Goal: Information Seeking & Learning: Learn about a topic

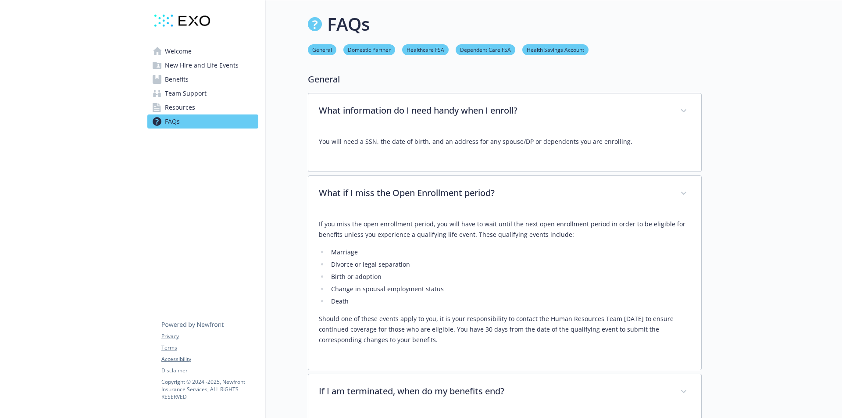
scroll to position [1271, 0]
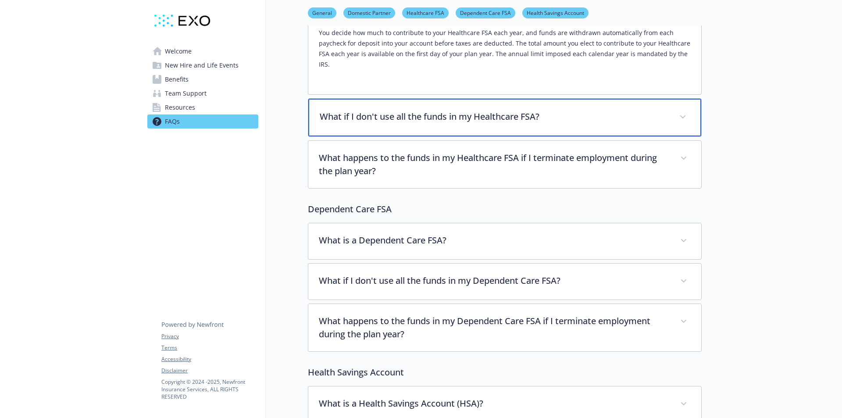
click at [684, 115] on icon at bounding box center [682, 117] width 5 height 4
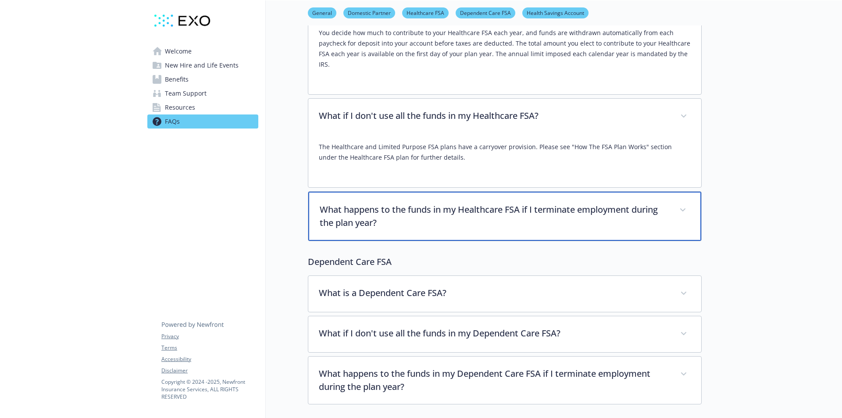
click at [681, 208] on icon at bounding box center [682, 210] width 5 height 4
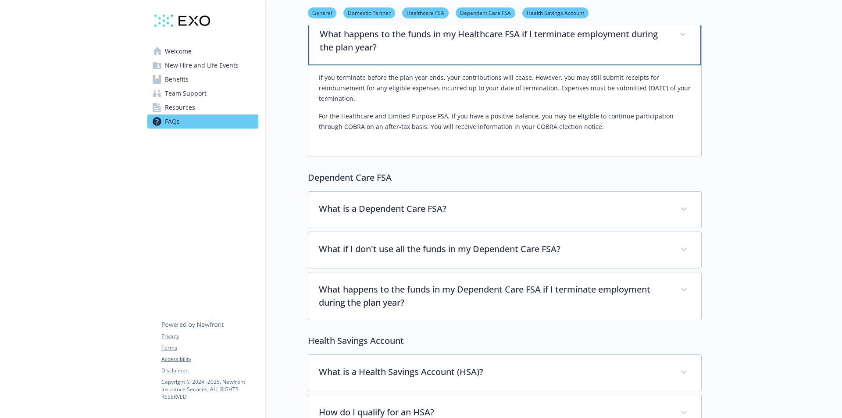
scroll to position [1491, 0]
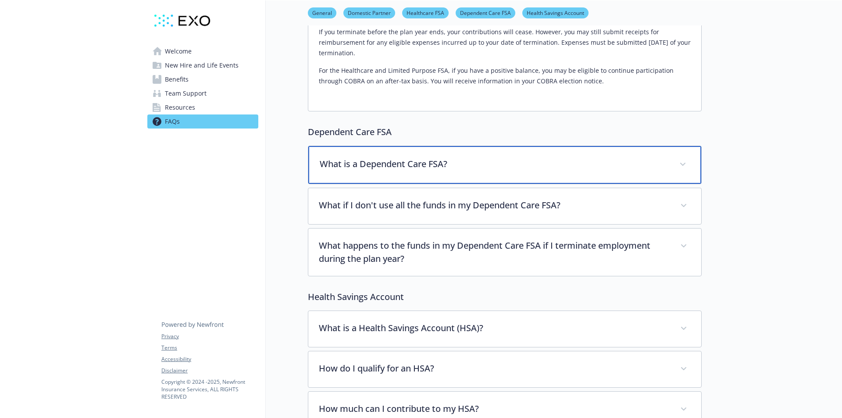
click at [684, 163] on icon at bounding box center [682, 165] width 5 height 4
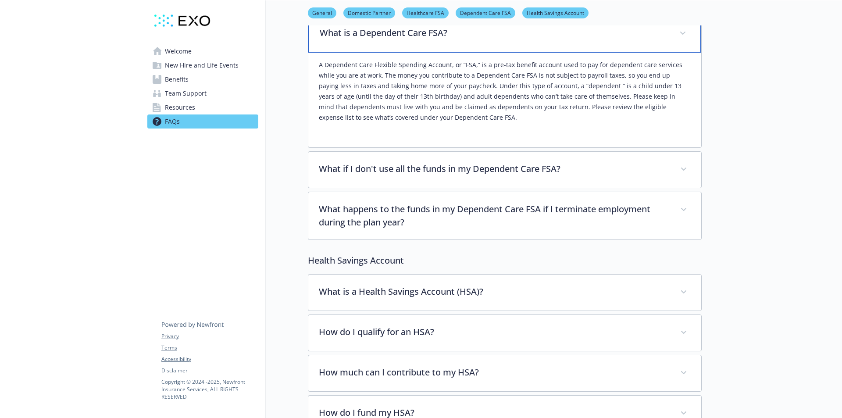
scroll to position [1622, 0]
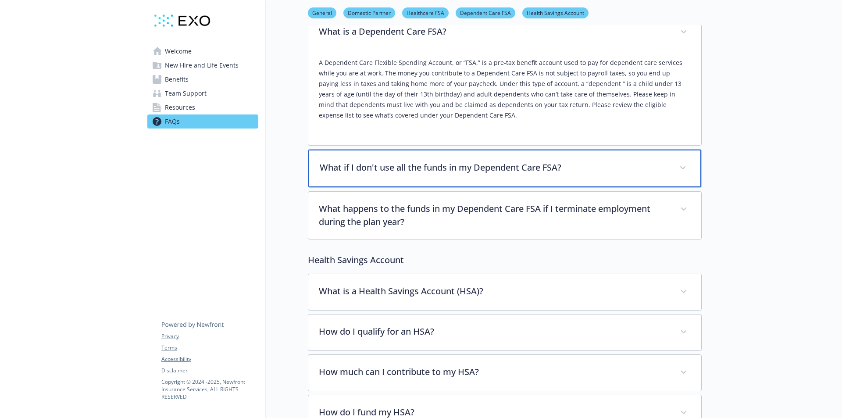
click at [684, 166] on icon at bounding box center [682, 168] width 5 height 4
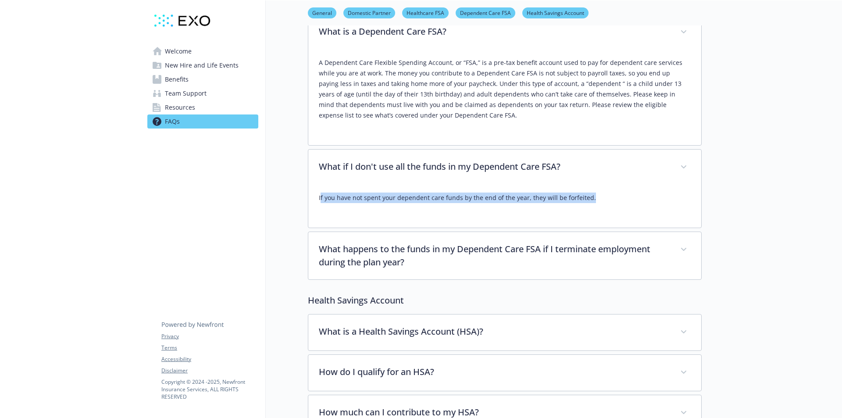
drag, startPoint x: 320, startPoint y: 190, endPoint x: 587, endPoint y: 196, distance: 267.1
click at [587, 196] on div "If you have not spent your dependent care funds by the end of the year, they wi…" at bounding box center [505, 201] width 372 height 32
copy p "f you have not spent your dependent care funds by the end of the year, they wil…"
click at [642, 194] on div "If you have not spent your dependent care funds by the end of the year, they wi…" at bounding box center [505, 201] width 372 height 32
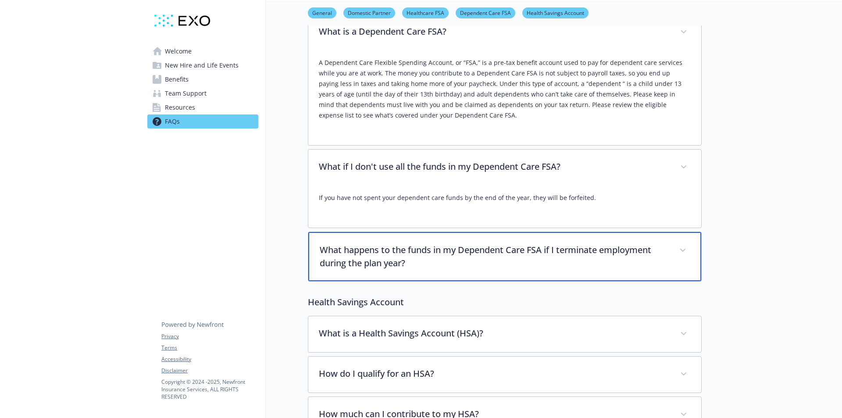
click at [685, 243] on span at bounding box center [683, 250] width 14 height 14
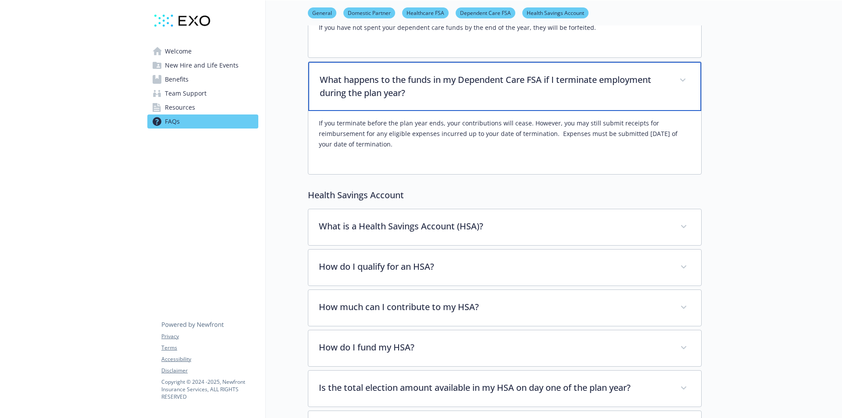
scroll to position [1798, 0]
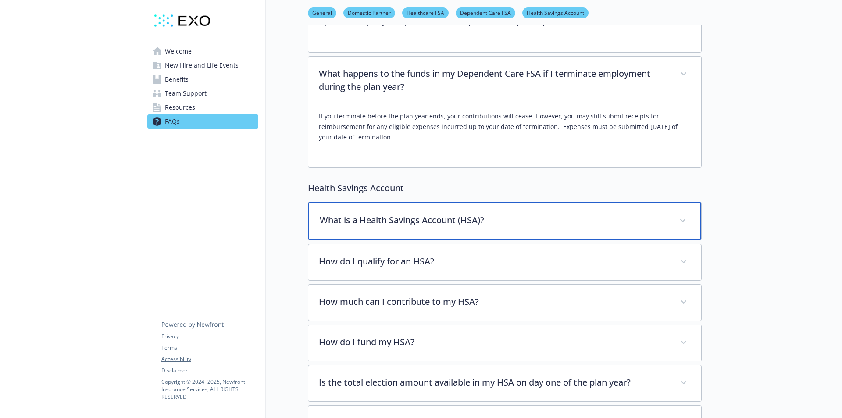
click at [688, 214] on span at bounding box center [683, 221] width 14 height 14
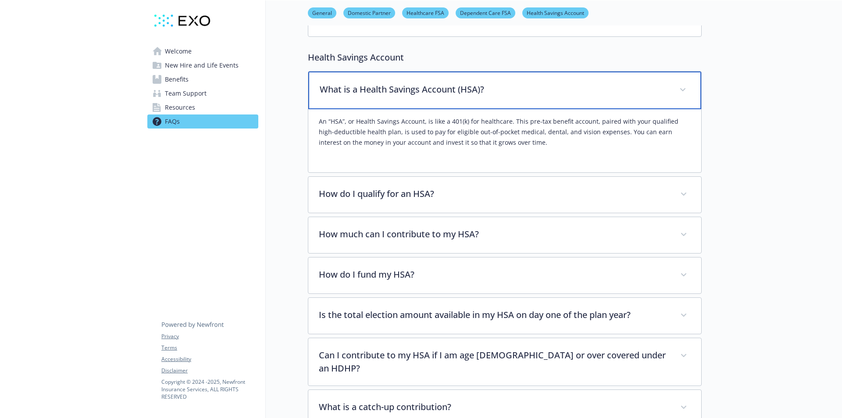
scroll to position [1929, 0]
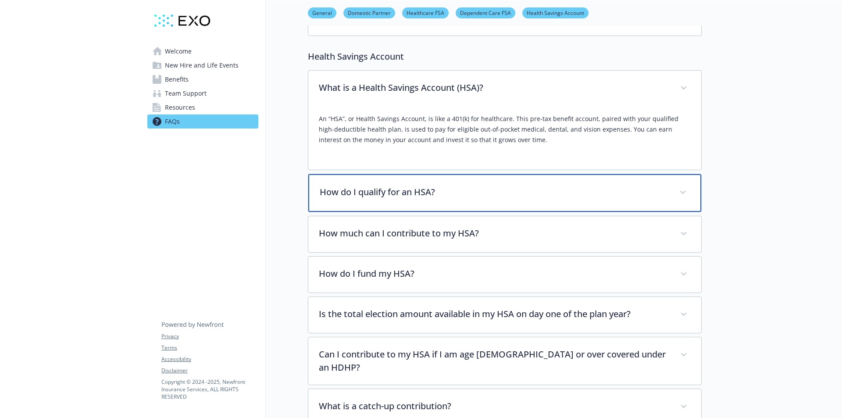
click at [684, 185] on span at bounding box center [683, 192] width 14 height 14
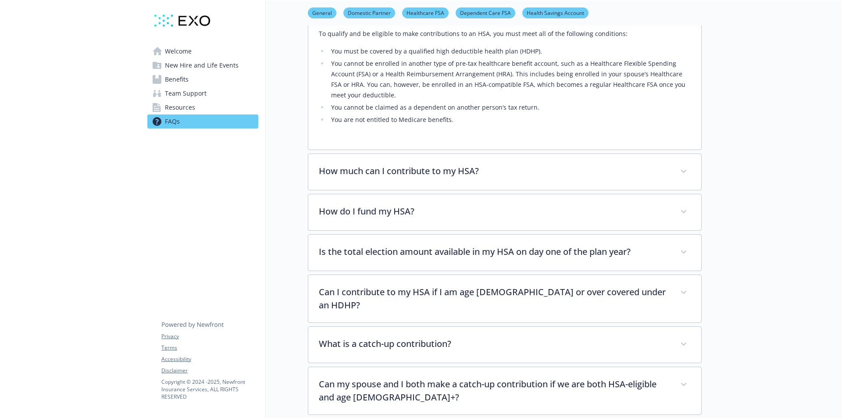
scroll to position [2148, 0]
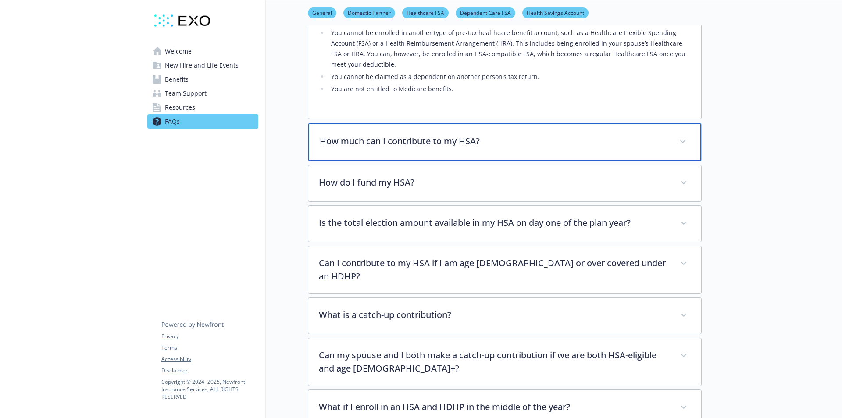
click at [686, 135] on span at bounding box center [683, 142] width 14 height 14
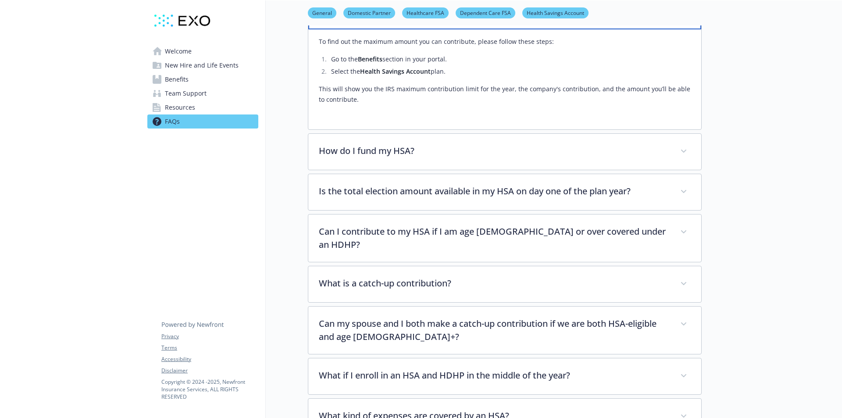
scroll to position [2324, 0]
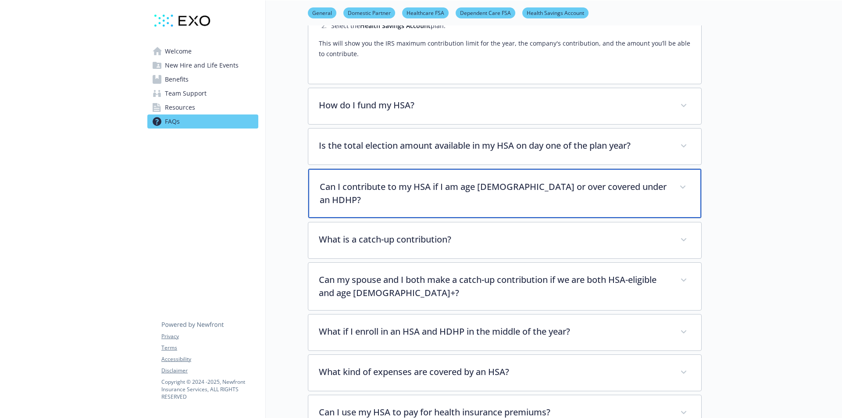
click at [684, 180] on span at bounding box center [683, 187] width 14 height 14
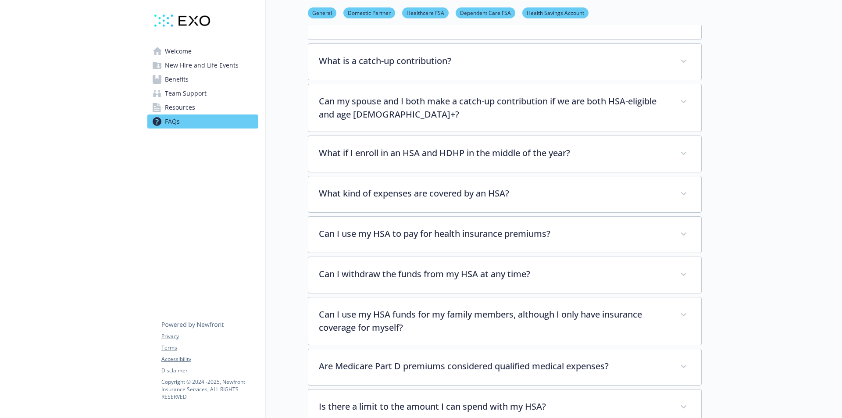
scroll to position [2587, 0]
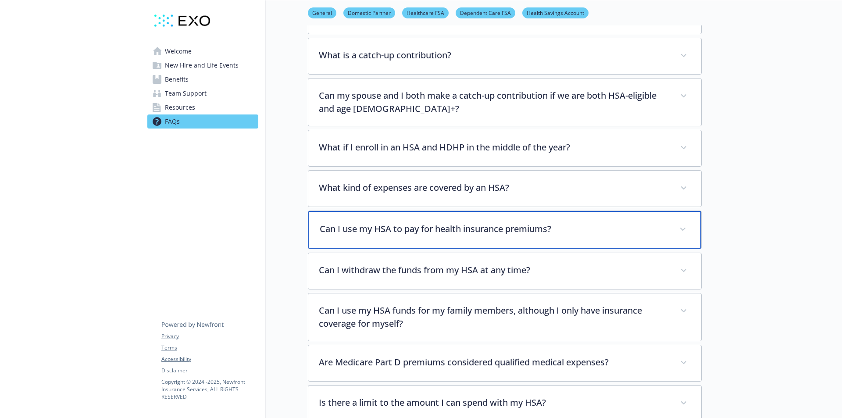
click at [684, 228] on icon at bounding box center [682, 230] width 5 height 4
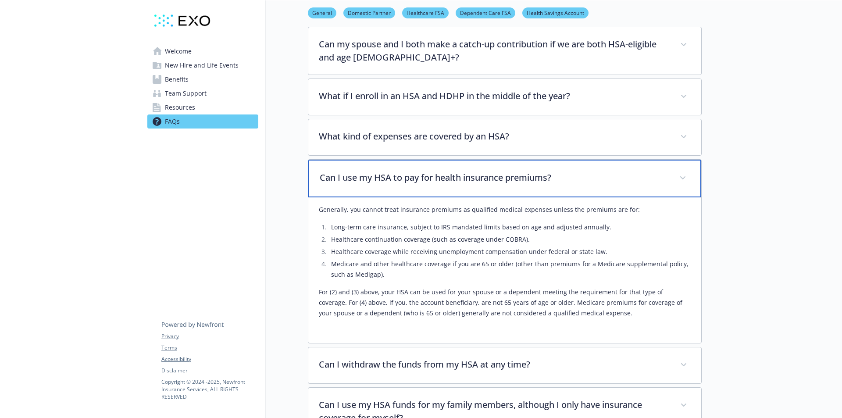
scroll to position [2718, 0]
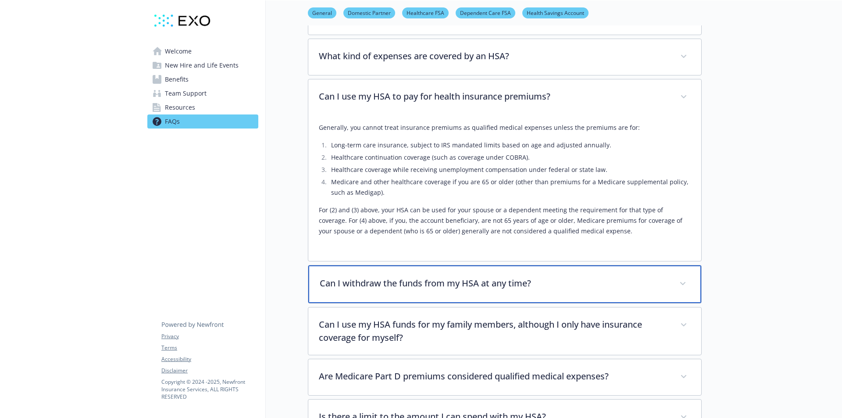
click at [683, 282] on icon at bounding box center [682, 284] width 5 height 4
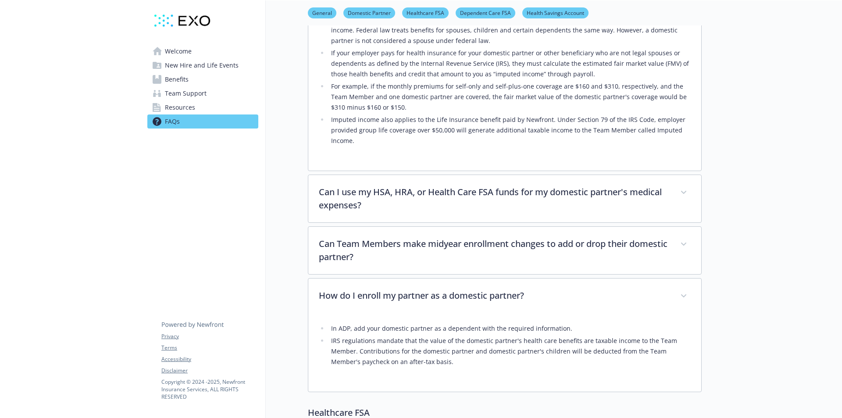
scroll to position [554, 0]
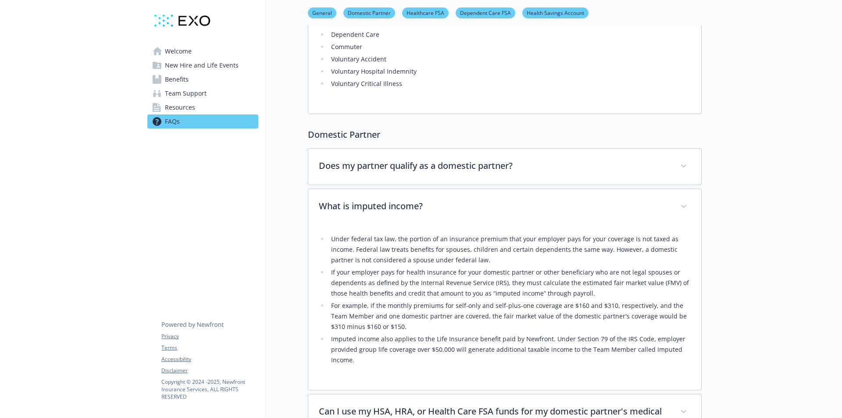
click at [192, 81] on link "Benefits" at bounding box center [202, 79] width 111 height 14
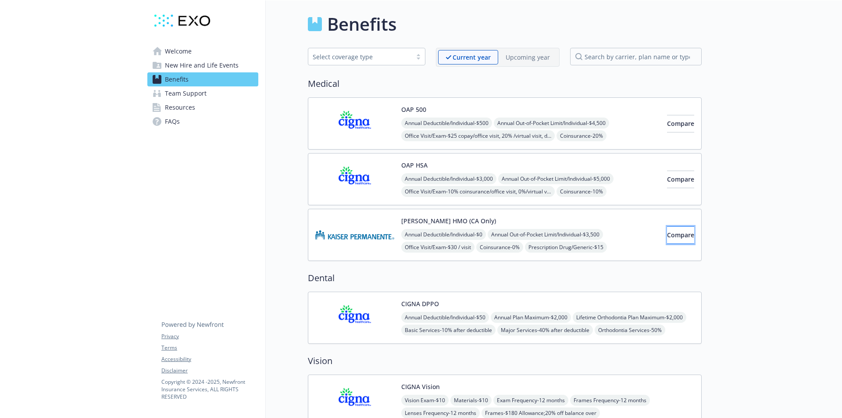
click at [670, 235] on span "Compare" at bounding box center [680, 235] width 27 height 8
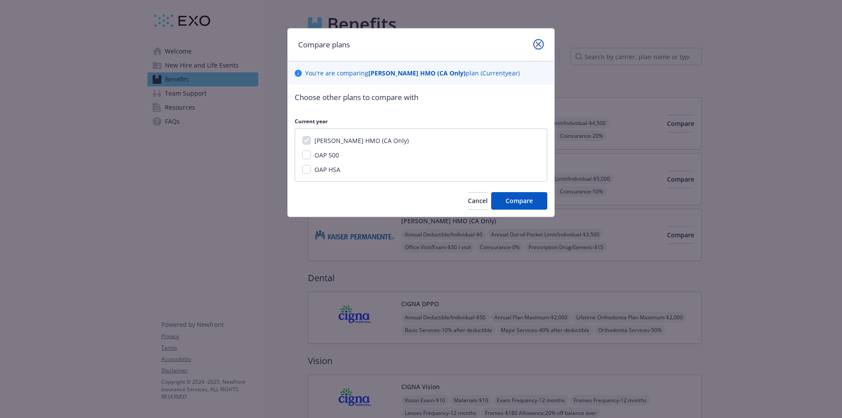
click at [539, 43] on icon "close" at bounding box center [538, 44] width 5 height 5
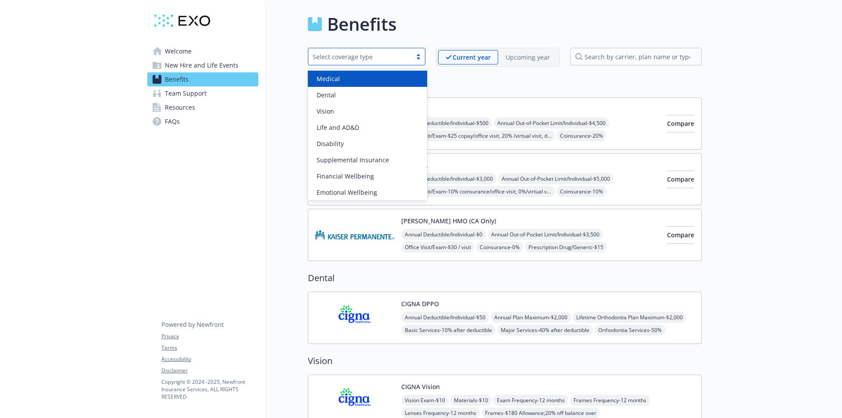
click at [420, 54] on div at bounding box center [418, 56] width 13 height 7
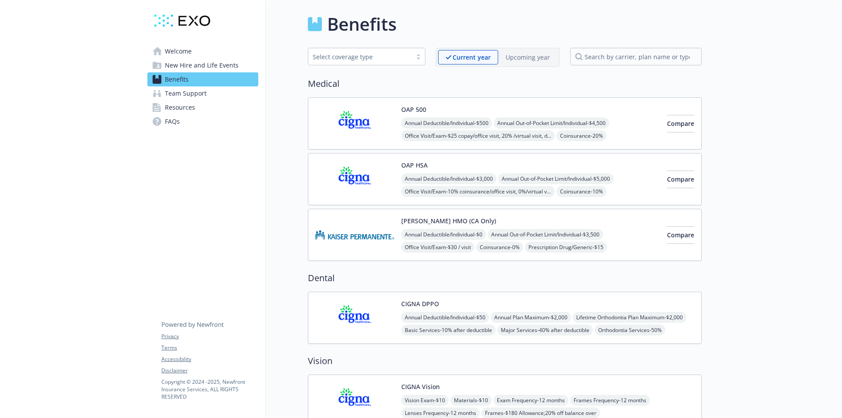
click at [519, 18] on div "Benefits" at bounding box center [505, 24] width 394 height 26
click at [530, 57] on p "Upcoming year" at bounding box center [528, 57] width 44 height 9
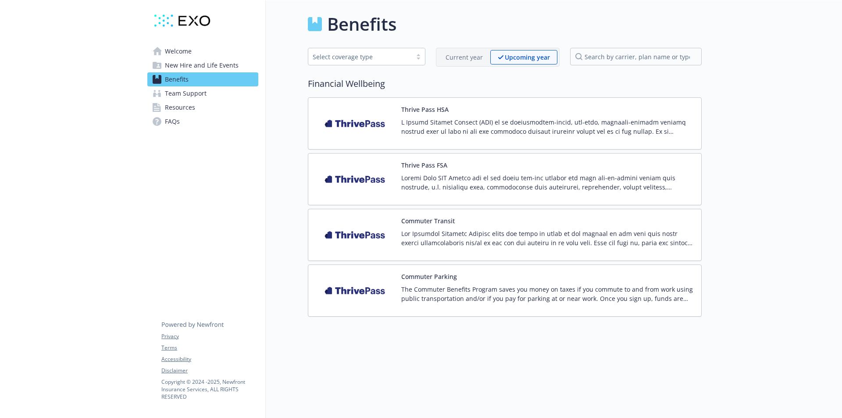
click at [421, 57] on div at bounding box center [418, 56] width 13 height 7
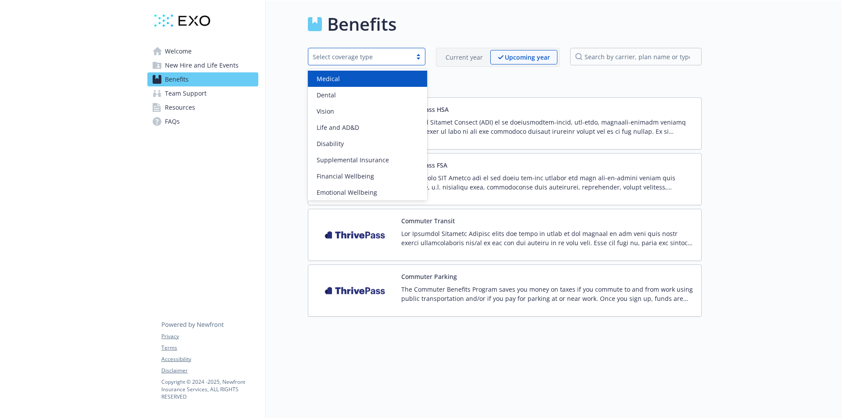
click at [353, 79] on div "Medical" at bounding box center [367, 78] width 109 height 9
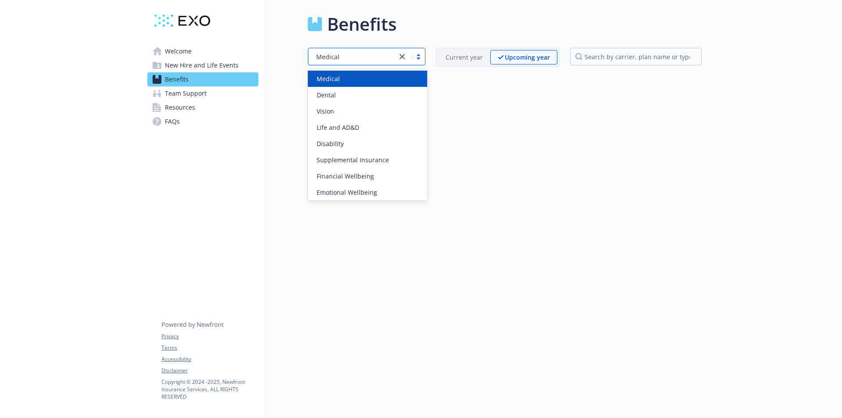
click at [420, 53] on div at bounding box center [411, 56] width 28 height 11
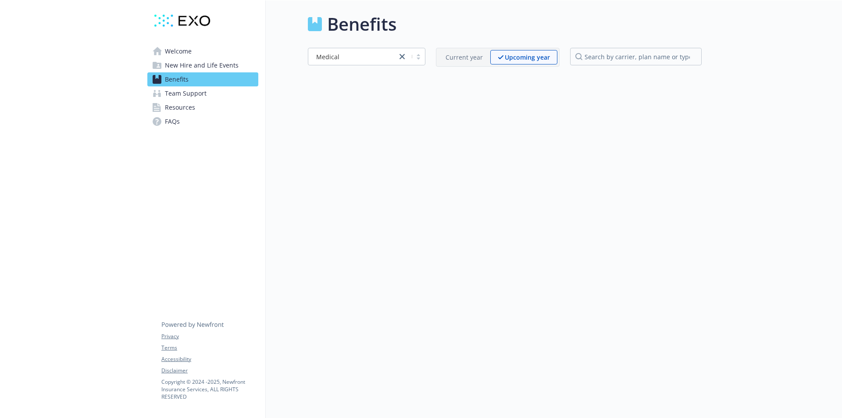
click at [459, 106] on div "Benefits Medical Current year Upcoming year" at bounding box center [484, 209] width 436 height 418
click at [171, 122] on span "FAQs" at bounding box center [172, 121] width 15 height 14
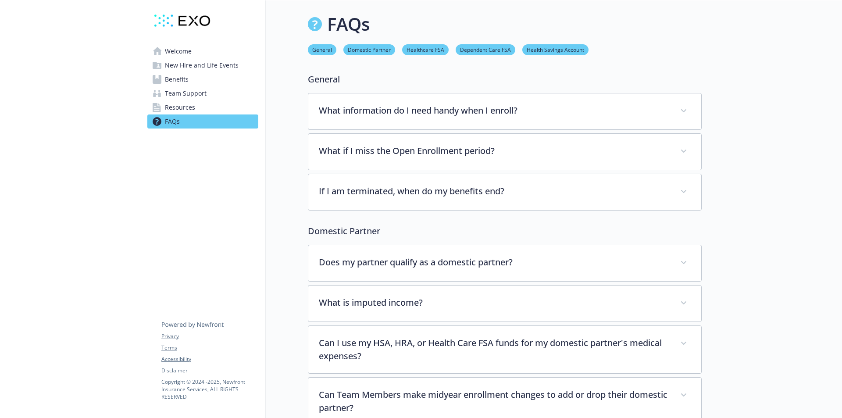
click at [189, 107] on span "Resources" at bounding box center [180, 107] width 30 height 14
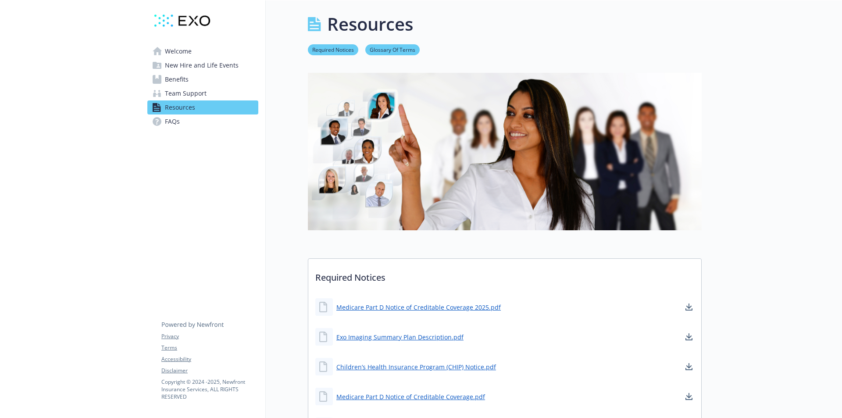
click at [187, 93] on span "Team Support" at bounding box center [186, 93] width 42 height 14
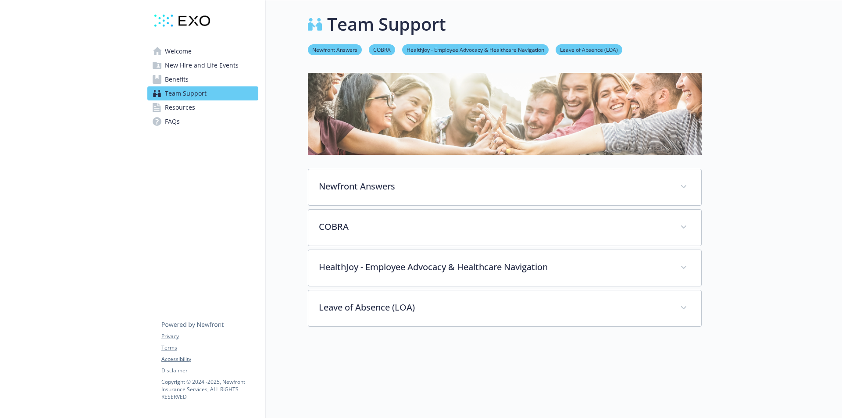
click at [186, 78] on span "Benefits" at bounding box center [177, 79] width 24 height 14
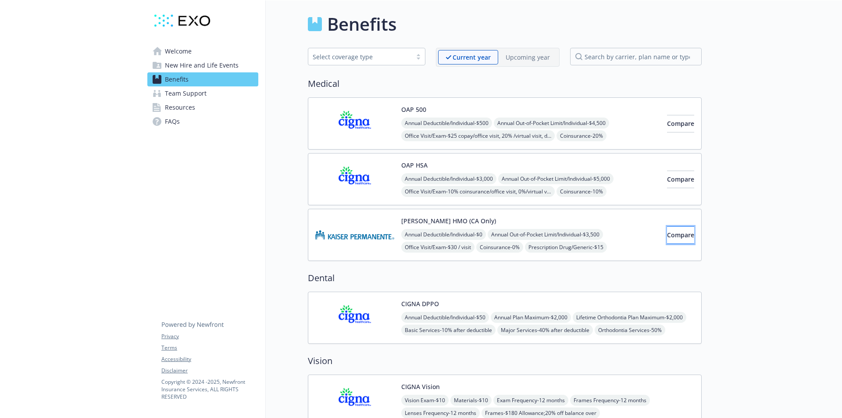
click at [667, 237] on span "Compare" at bounding box center [680, 235] width 27 height 8
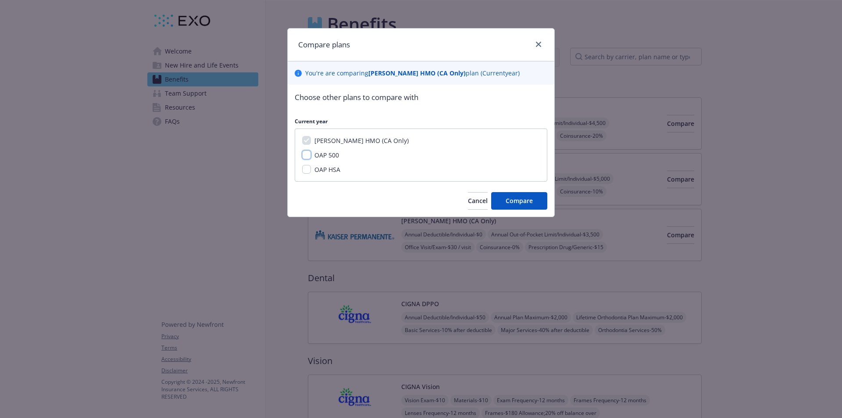
click at [307, 156] on input "OAP 500" at bounding box center [306, 154] width 9 height 9
checkbox input "true"
click at [517, 197] on span "Compare" at bounding box center [519, 200] width 27 height 8
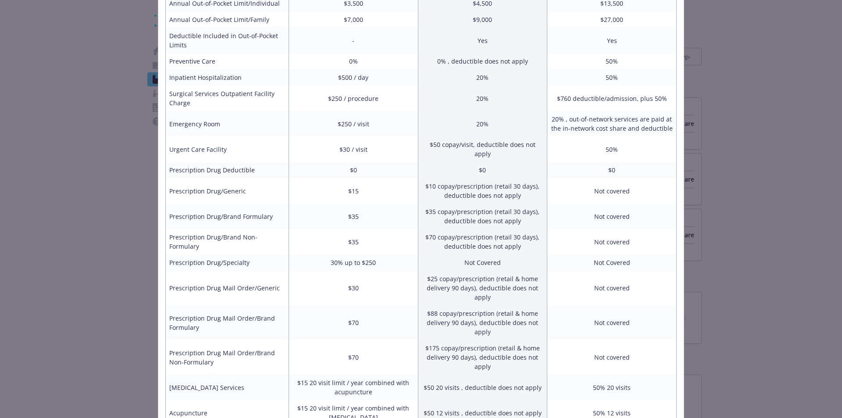
scroll to position [268, 0]
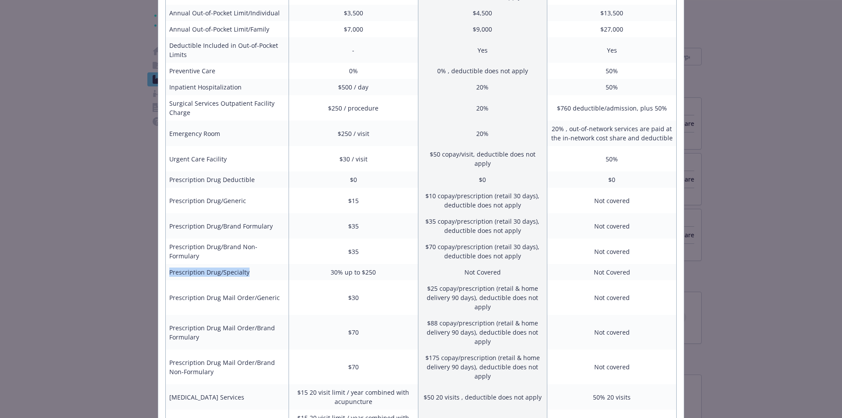
drag, startPoint x: 167, startPoint y: 262, endPoint x: 245, endPoint y: 264, distance: 78.5
click at [245, 264] on td "Prescription Drug/Specialty" at bounding box center [227, 272] width 123 height 16
click at [382, 284] on td "$30" at bounding box center [352, 297] width 129 height 35
drag, startPoint x: 167, startPoint y: 240, endPoint x: 281, endPoint y: 244, distance: 114.9
click at [281, 244] on td "Prescription Drug/Brand Non-Formulary" at bounding box center [227, 251] width 123 height 25
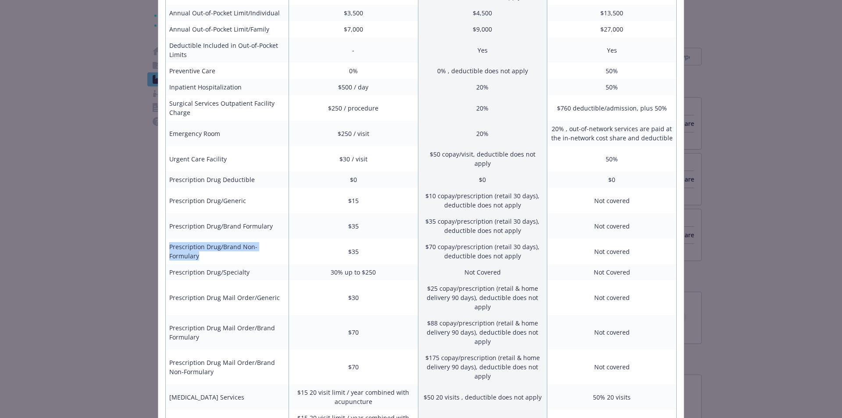
copy td "Prescription Drug/Brand Non-Formulary"
click at [305, 192] on td "$15" at bounding box center [352, 200] width 129 height 25
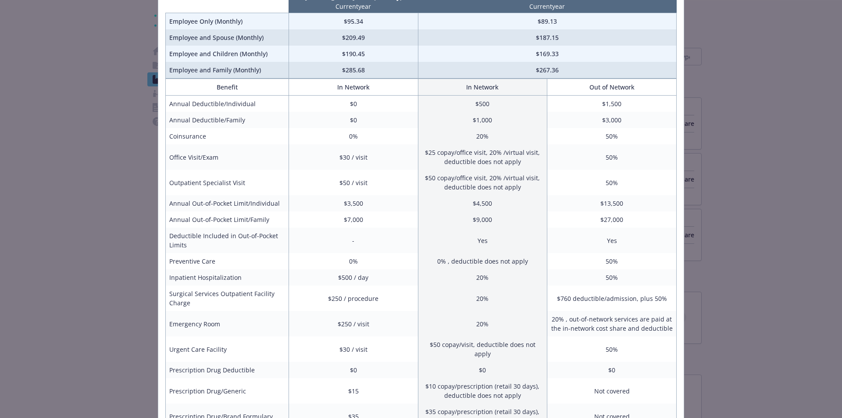
scroll to position [88, 0]
